Goal: Information Seeking & Learning: Learn about a topic

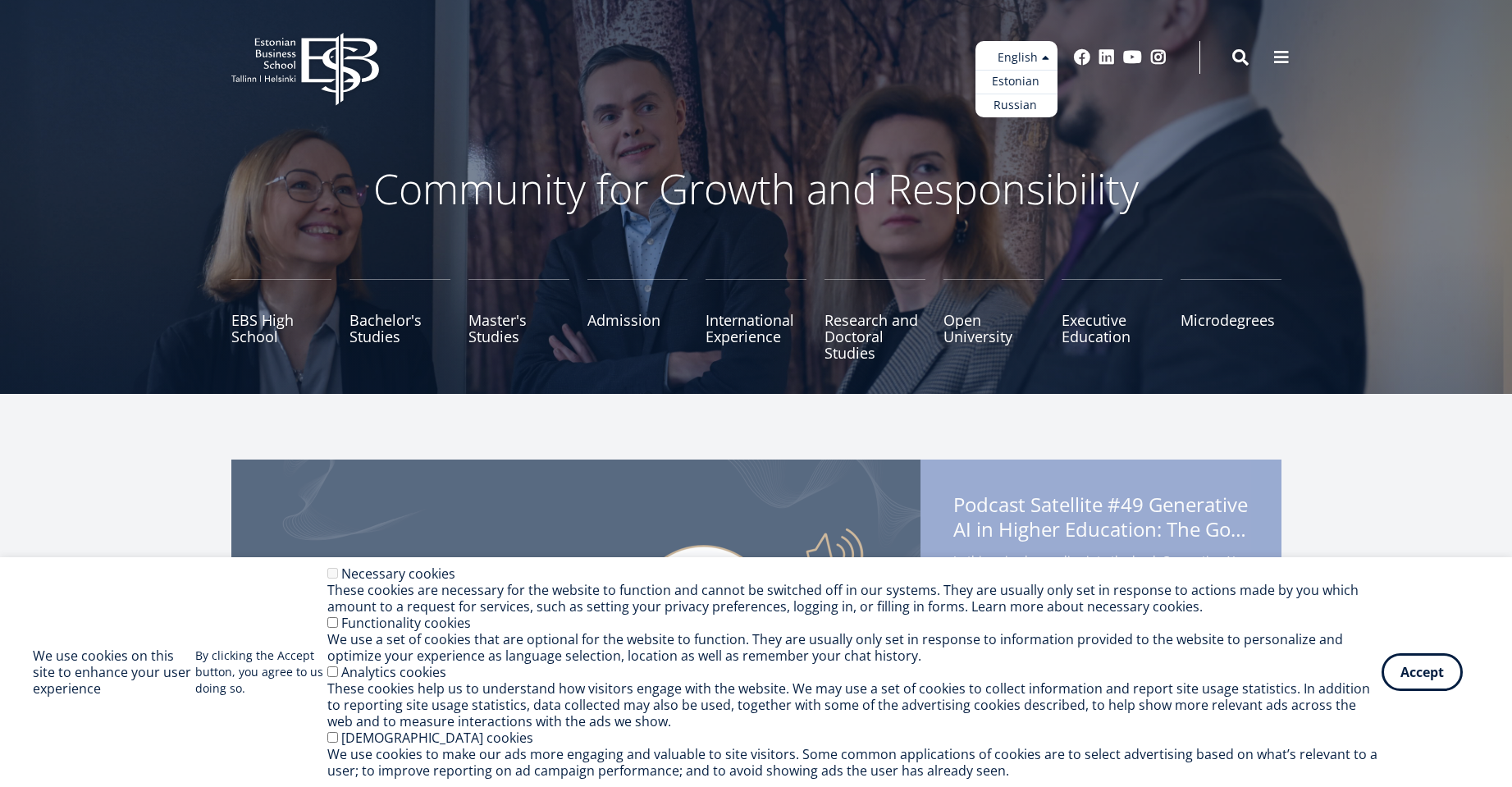
click at [1027, 59] on ul "Estonian English Russian" at bounding box center [1016, 79] width 82 height 77
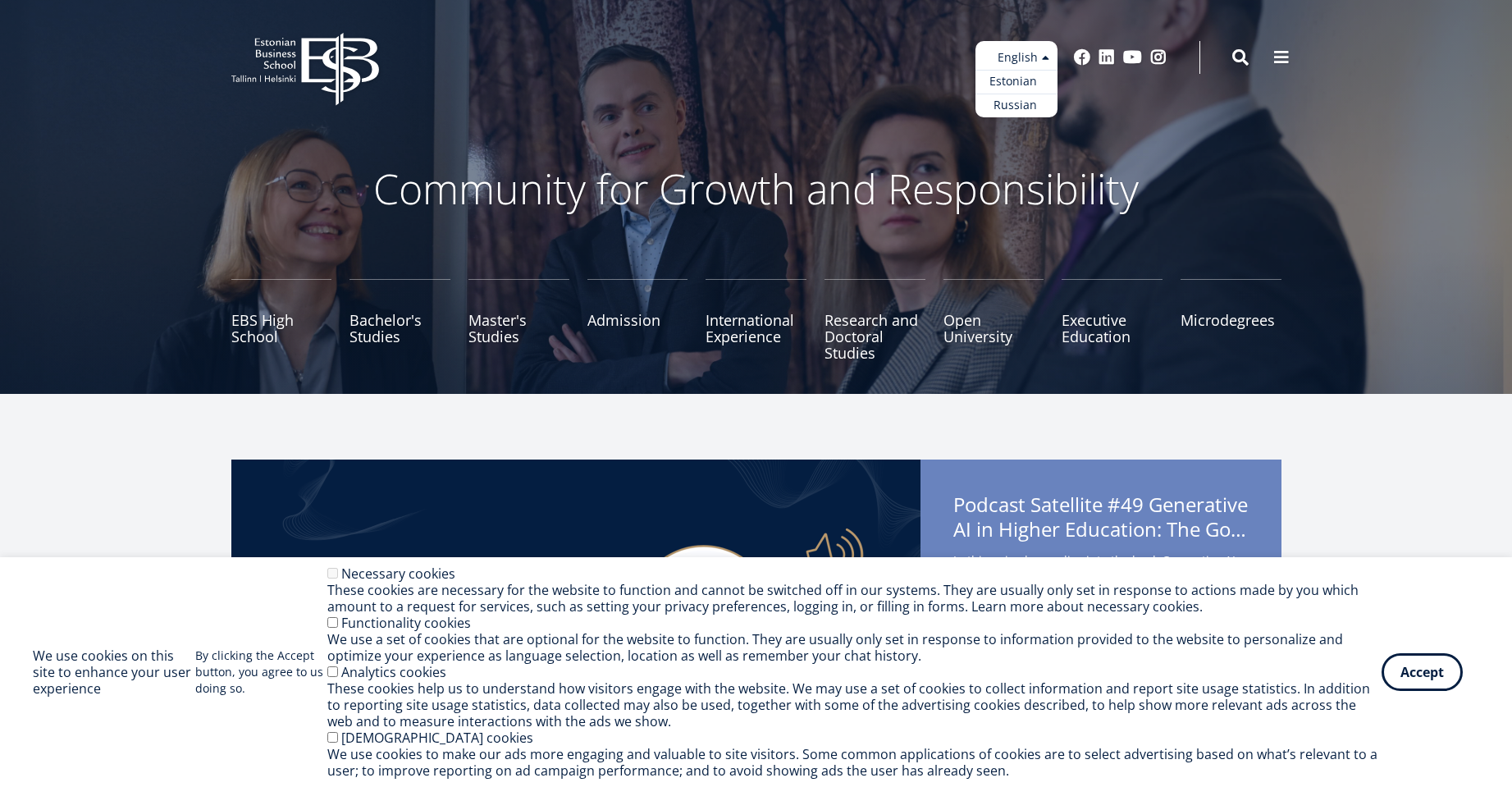
click at [1018, 73] on link "Estonian" at bounding box center [1016, 82] width 82 height 24
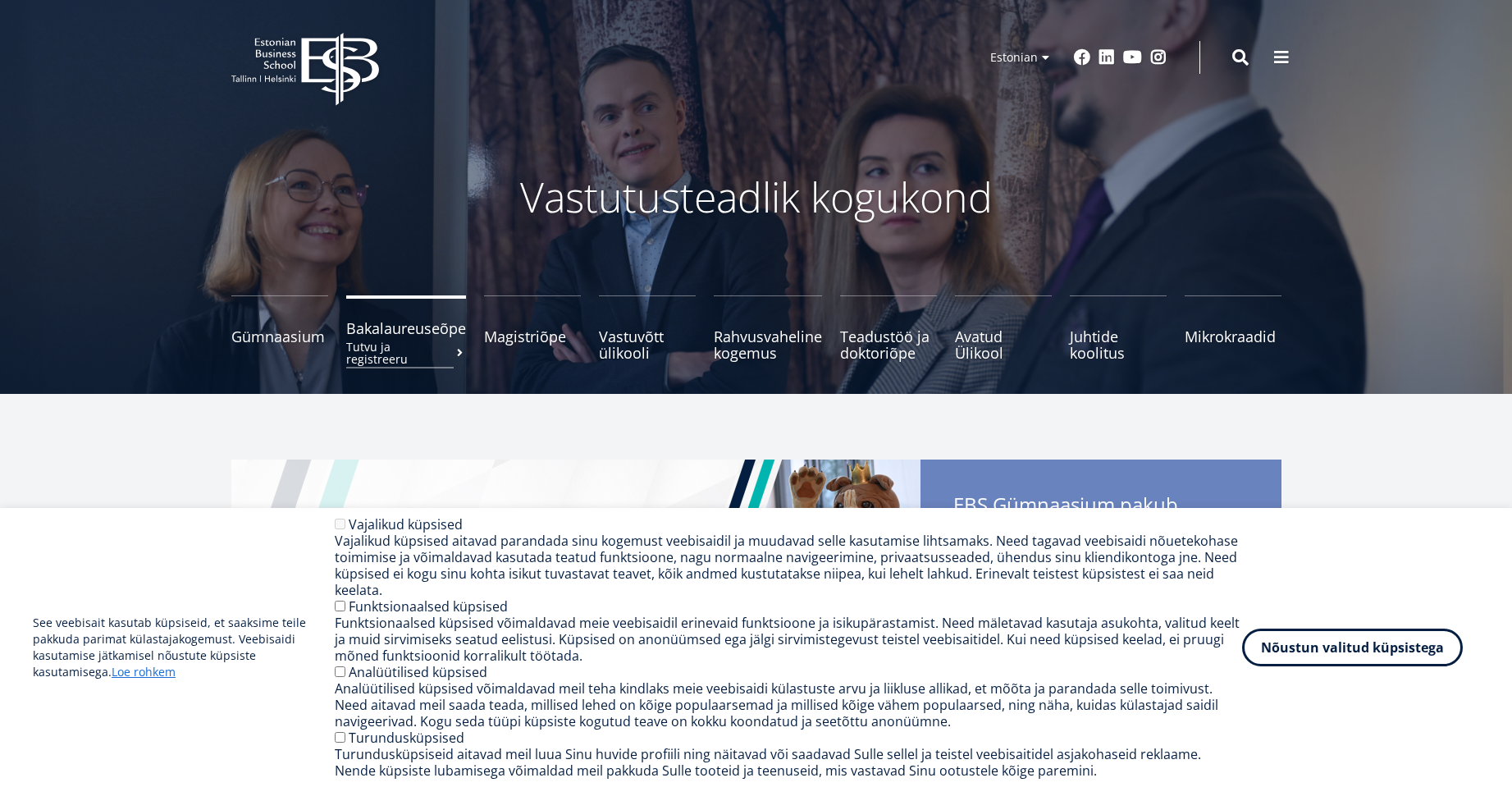
click at [424, 334] on span "Bakalaureuseõpe Tutvu ja registreeru" at bounding box center [406, 328] width 120 height 16
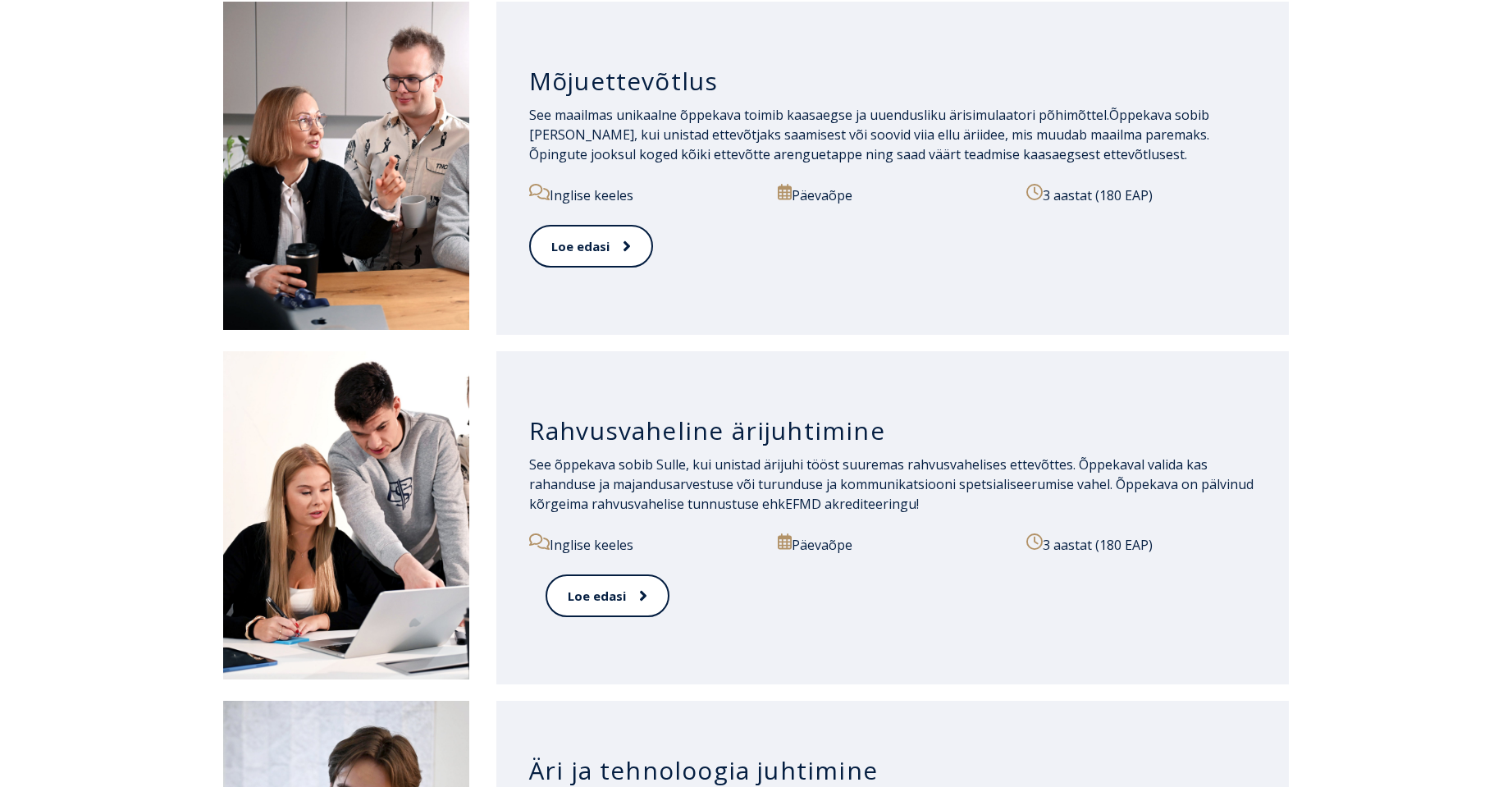
scroll to position [1231, 0]
